Goal: Task Accomplishment & Management: Manage account settings

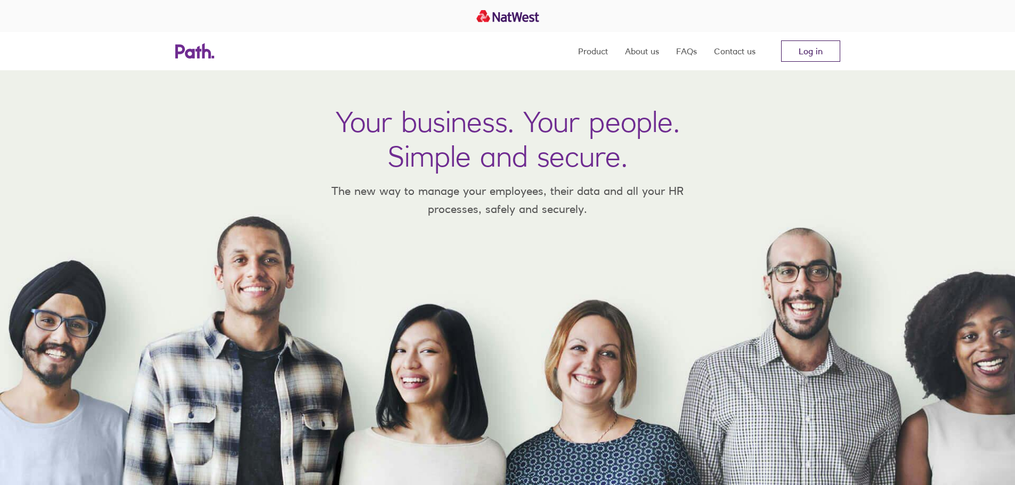
click at [794, 49] on link "Log in" at bounding box center [810, 50] width 59 height 21
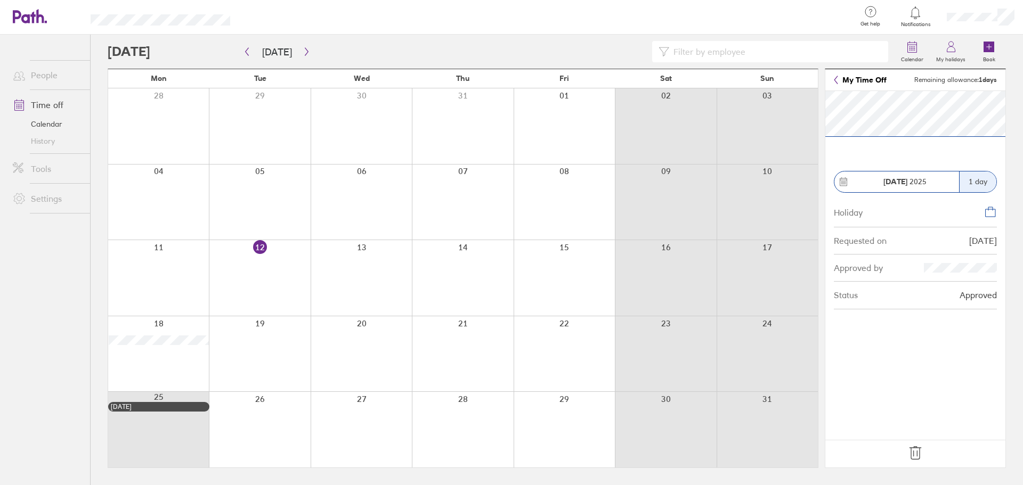
drag, startPoint x: 919, startPoint y: 449, endPoint x: 721, endPoint y: 423, distance: 198.9
click at [919, 449] on icon at bounding box center [915, 453] width 17 height 17
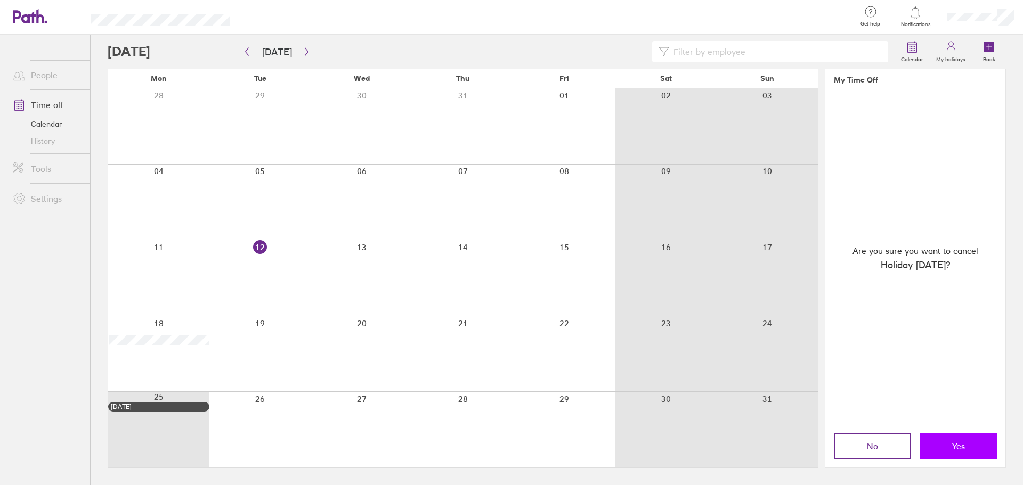
click at [956, 445] on span "Yes" at bounding box center [958, 447] width 13 height 10
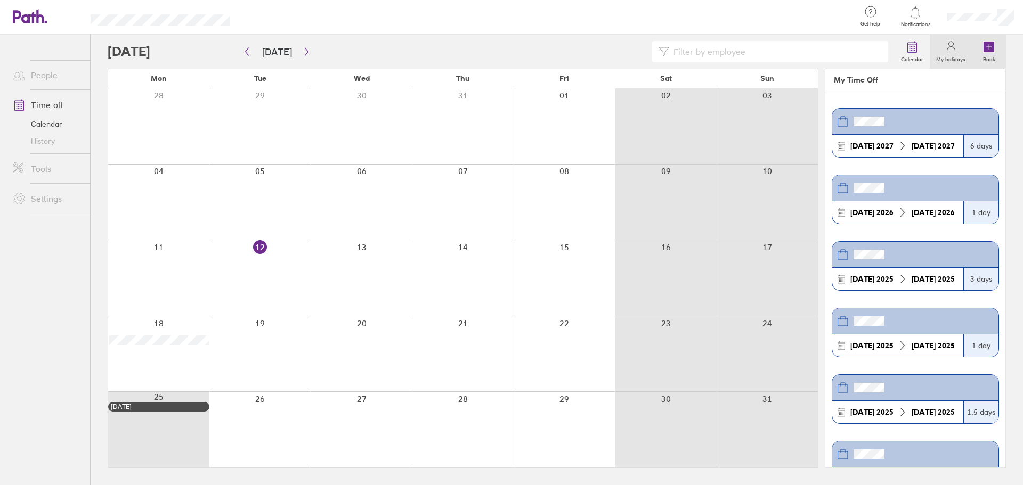
click at [986, 55] on label "Book" at bounding box center [989, 58] width 25 height 10
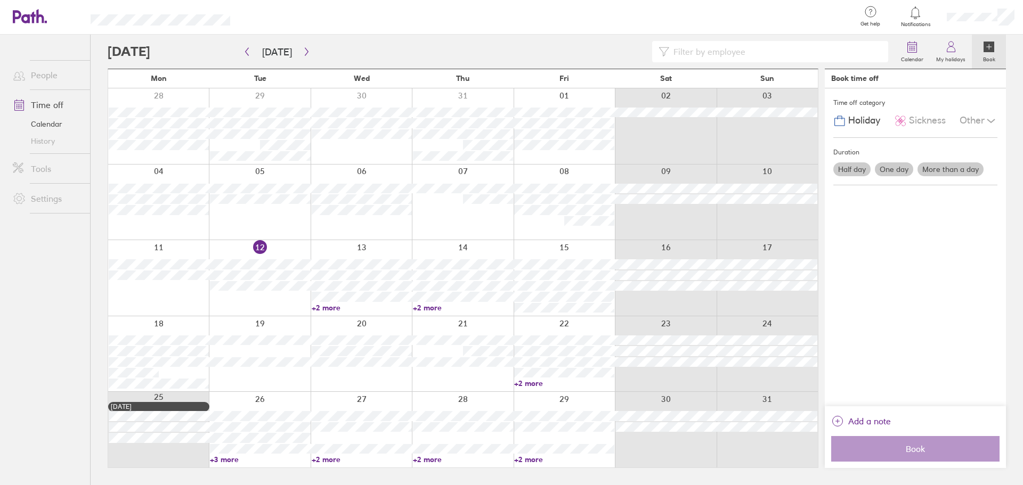
click at [887, 167] on label "One day" at bounding box center [894, 170] width 38 height 14
click at [0, 0] on input "One day" at bounding box center [0, 0] width 0 height 0
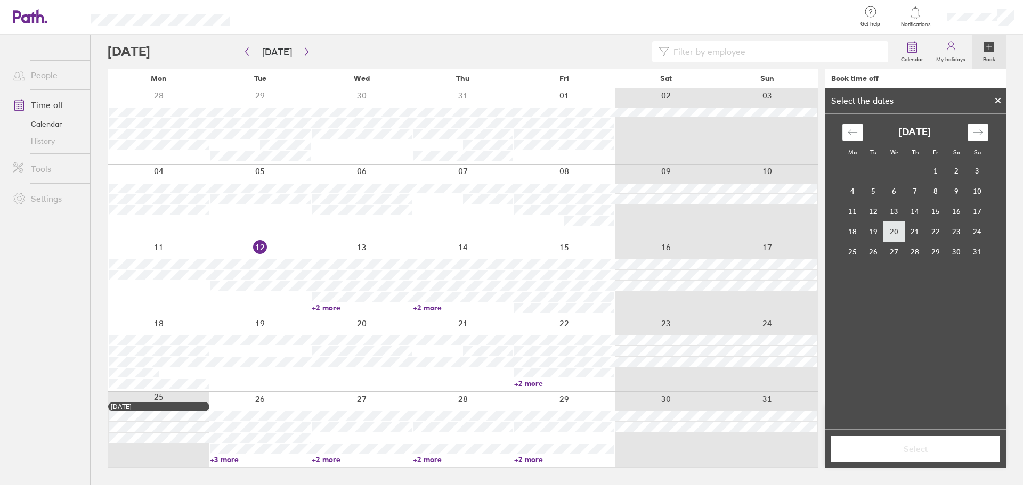
click at [897, 236] on td "20" at bounding box center [894, 232] width 21 height 20
click at [939, 456] on button "Select" at bounding box center [915, 449] width 168 height 26
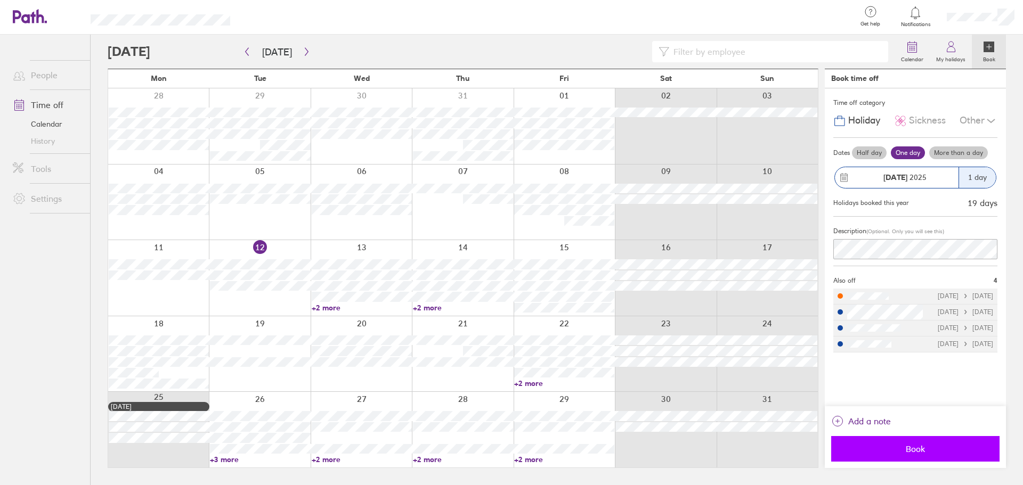
click at [906, 452] on span "Book" at bounding box center [915, 449] width 153 height 10
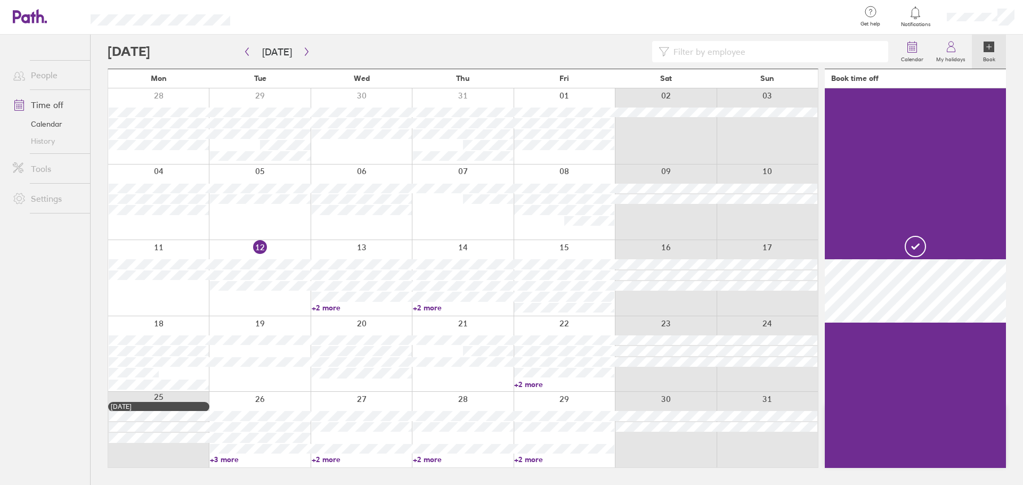
click at [599, 15] on div at bounding box center [547, 17] width 601 height 35
